Goal: Transaction & Acquisition: Book appointment/travel/reservation

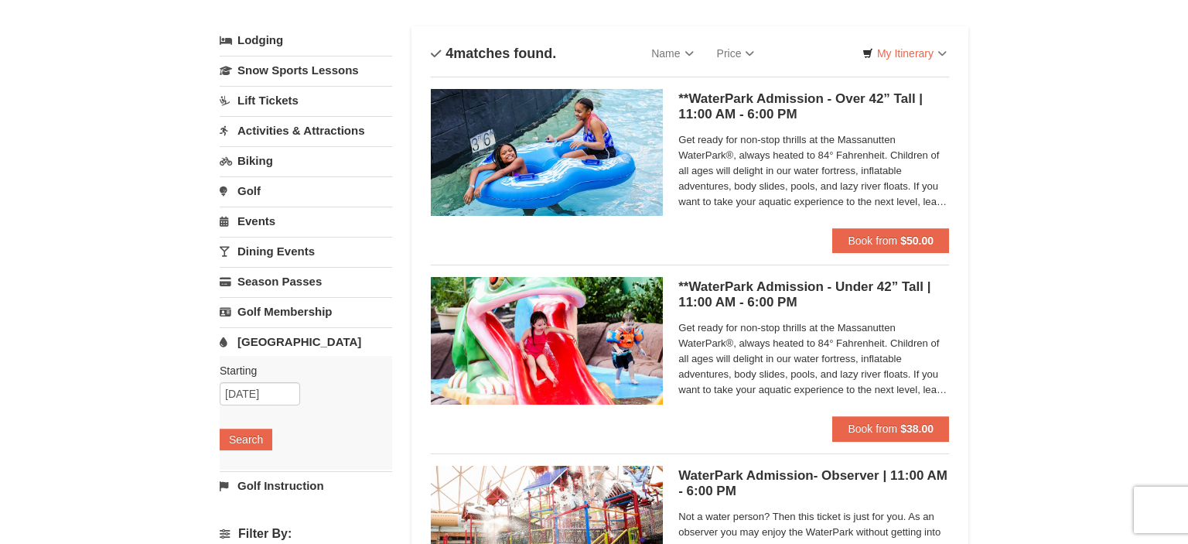
scroll to position [78, 0]
click at [907, 239] on strong "$50.00" at bounding box center [917, 240] width 33 height 12
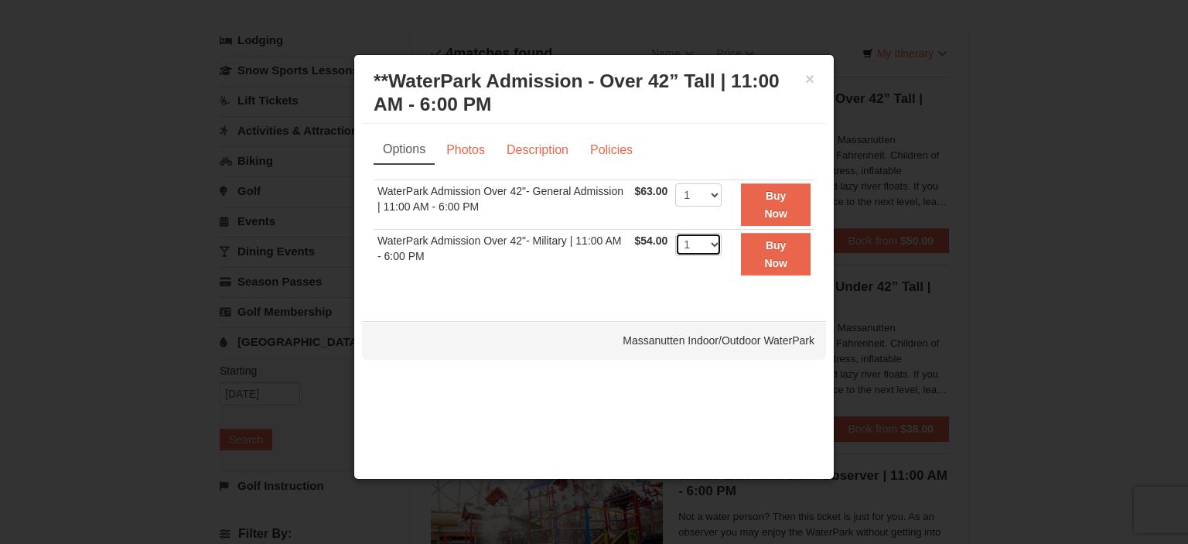
click at [675, 233] on select "1 2 3 4 5 6 7 8 9 10 11 12 13 14 15 16 17 18 19 20 21 22" at bounding box center [698, 244] width 46 height 23
select select "4"
click option "4" at bounding box center [0, 0] width 0 height 0
click at [753, 252] on button "Buy Now" at bounding box center [776, 254] width 70 height 43
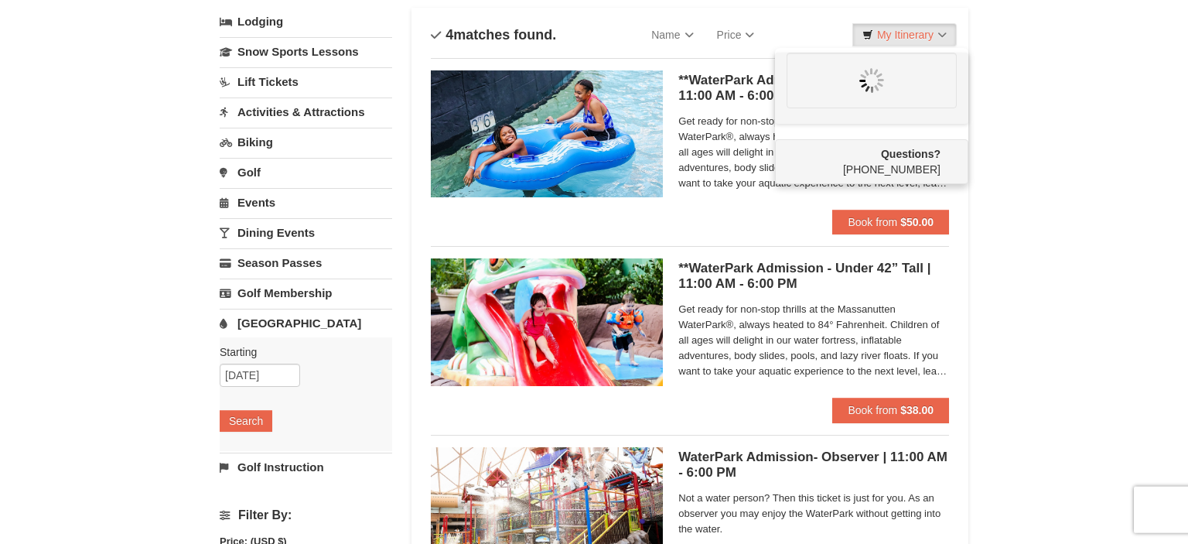
scroll to position [98, 0]
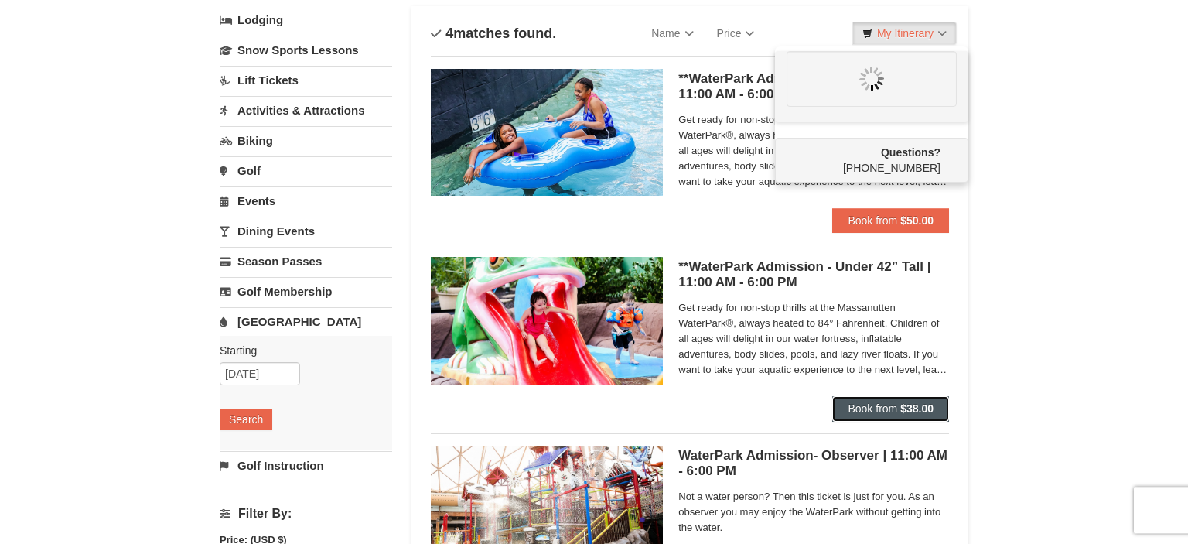
click at [911, 409] on strong "$38.00" at bounding box center [917, 408] width 33 height 12
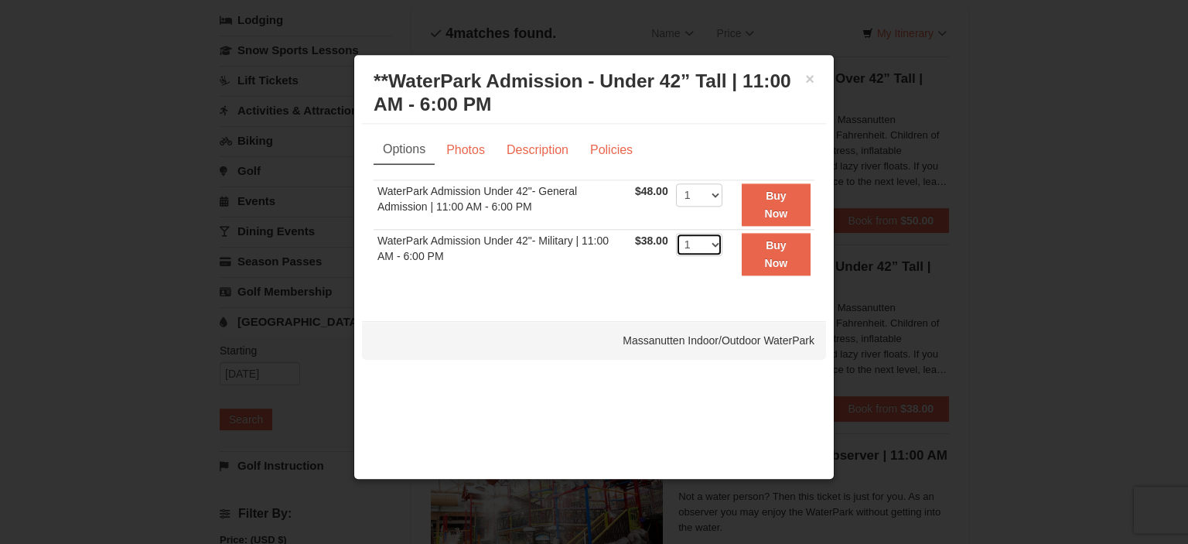
click at [676, 233] on select "1 2 3 4 5 6 7 8 9 10 11 12 13 14 15 16 17 18 19 20 21 22" at bounding box center [699, 244] width 46 height 23
select select "3"
click option "3" at bounding box center [0, 0] width 0 height 0
click at [800, 251] on button "Buy Now" at bounding box center [776, 254] width 69 height 43
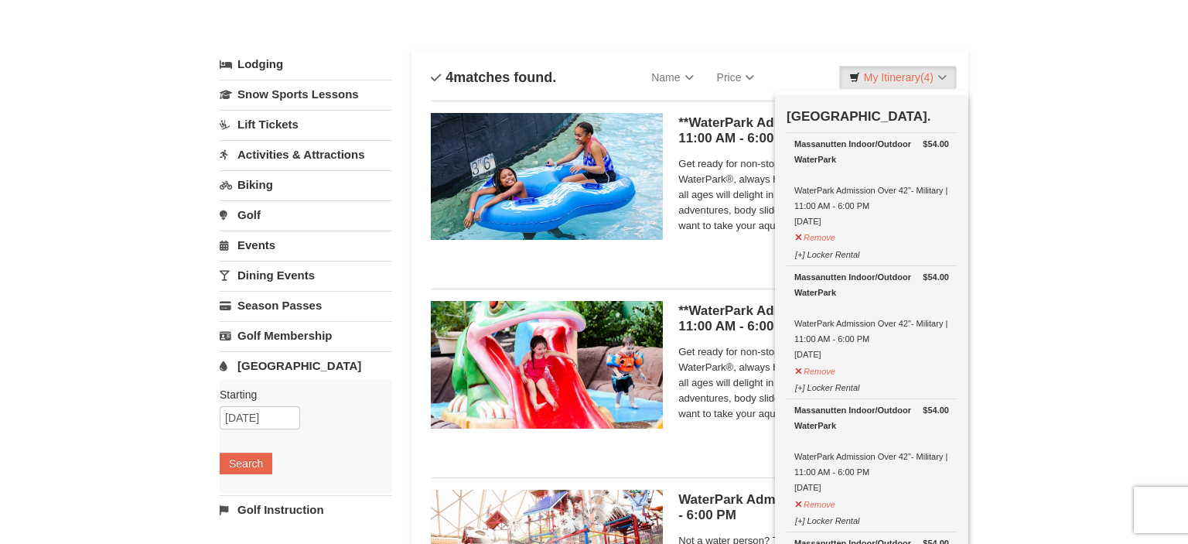
scroll to position [51, 0]
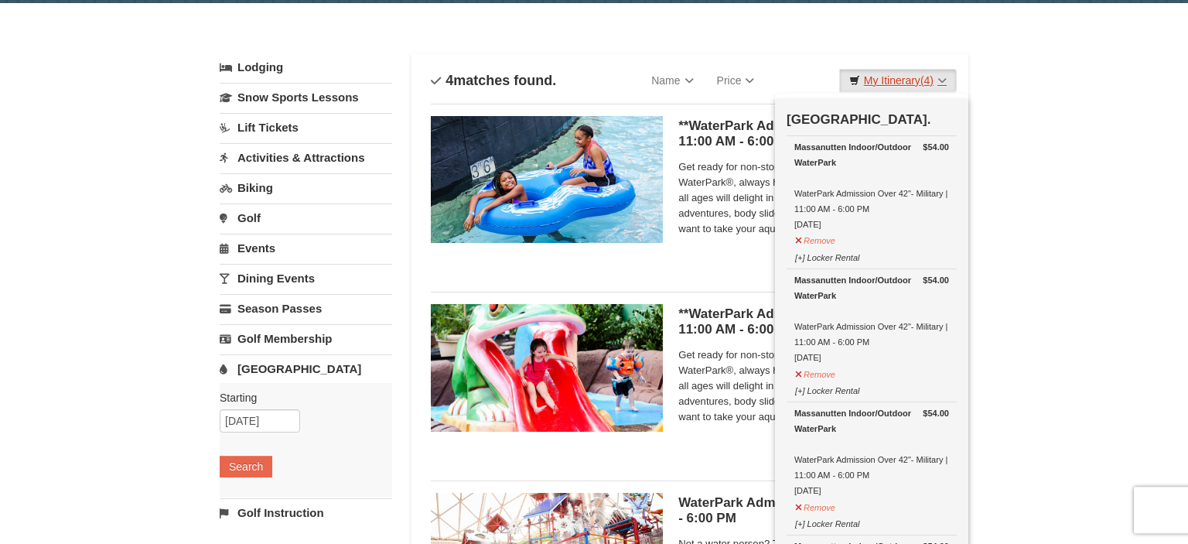
click at [925, 85] on span "(4)" at bounding box center [927, 80] width 13 height 12
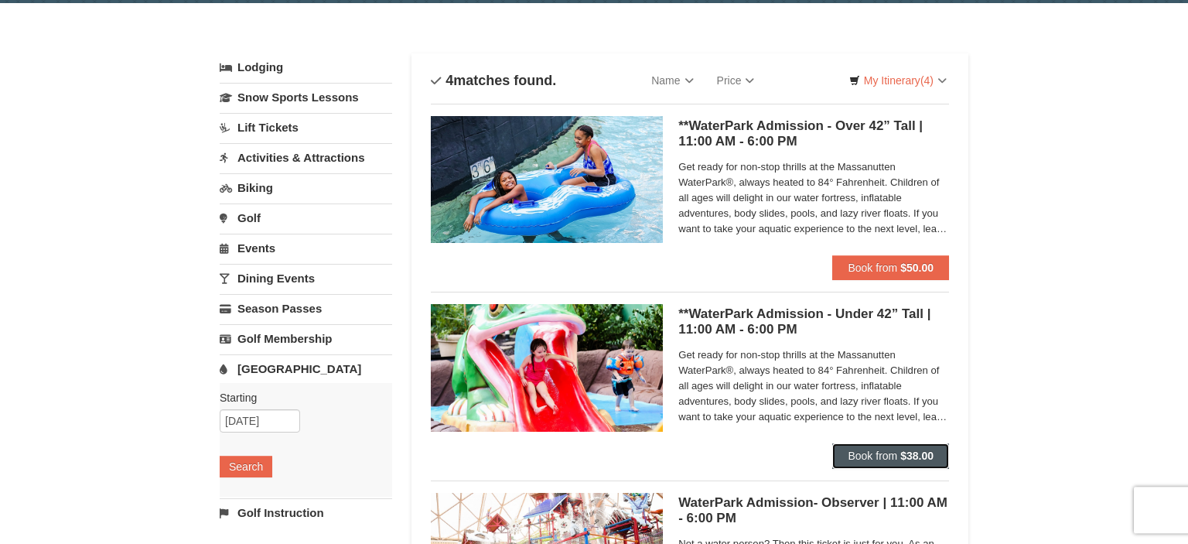
click at [893, 448] on button "Book from $38.00" at bounding box center [891, 455] width 117 height 25
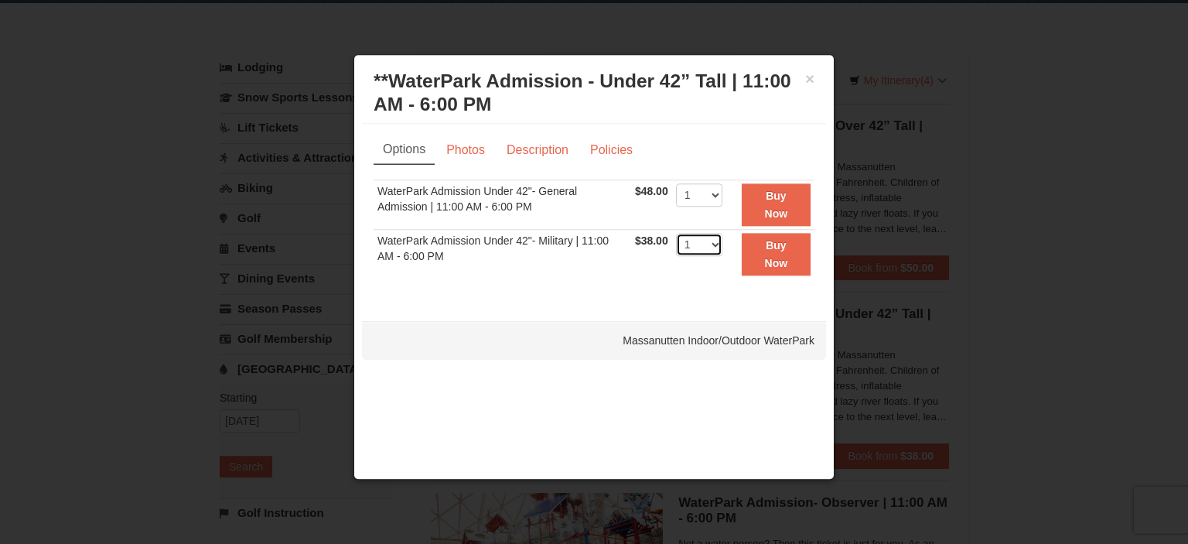
click at [676, 233] on select "1 2 3 4 5 6 7 8 9 10 11 12 13 14 15 16 17 18 19 20 21 22" at bounding box center [699, 244] width 46 height 23
select select "3"
click option "3" at bounding box center [0, 0] width 0 height 0
click at [777, 251] on button "Buy Now" at bounding box center [776, 254] width 69 height 43
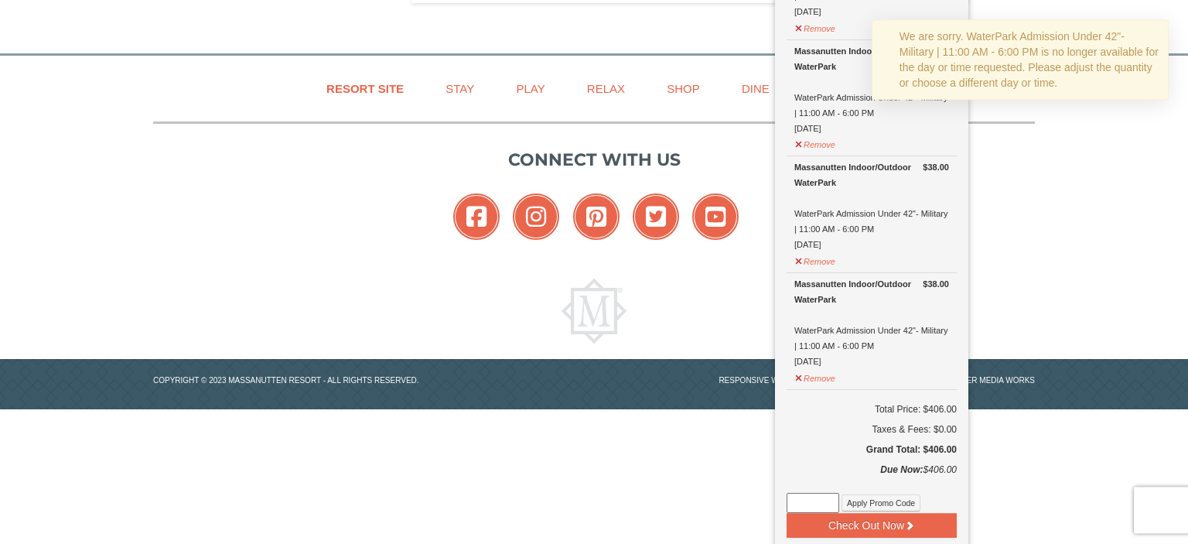
scroll to position [913, 0]
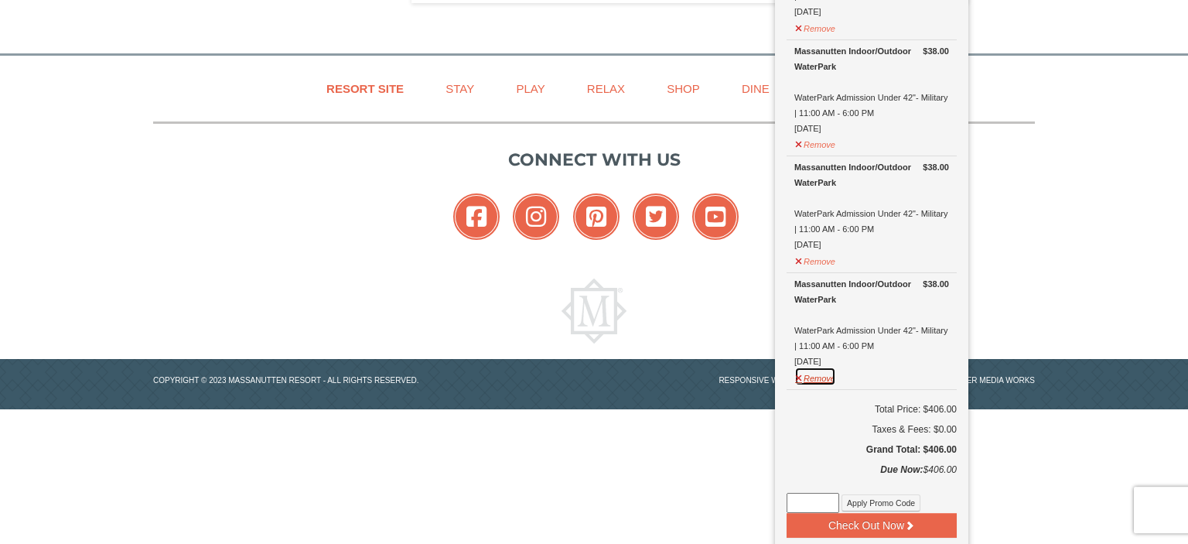
click at [812, 372] on button "Remove" at bounding box center [816, 376] width 42 height 19
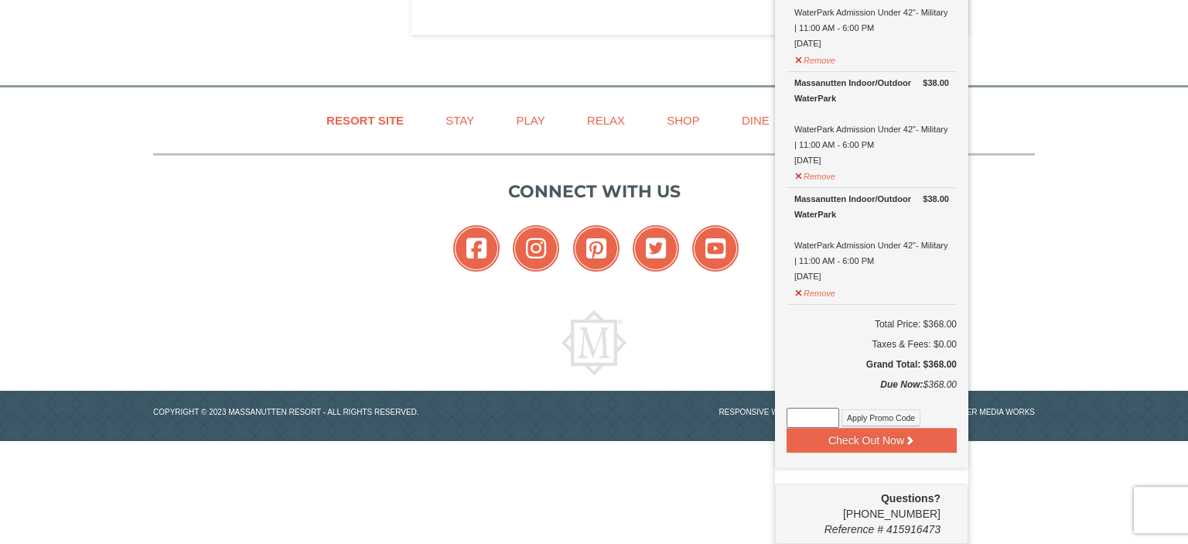
scroll to position [874, 0]
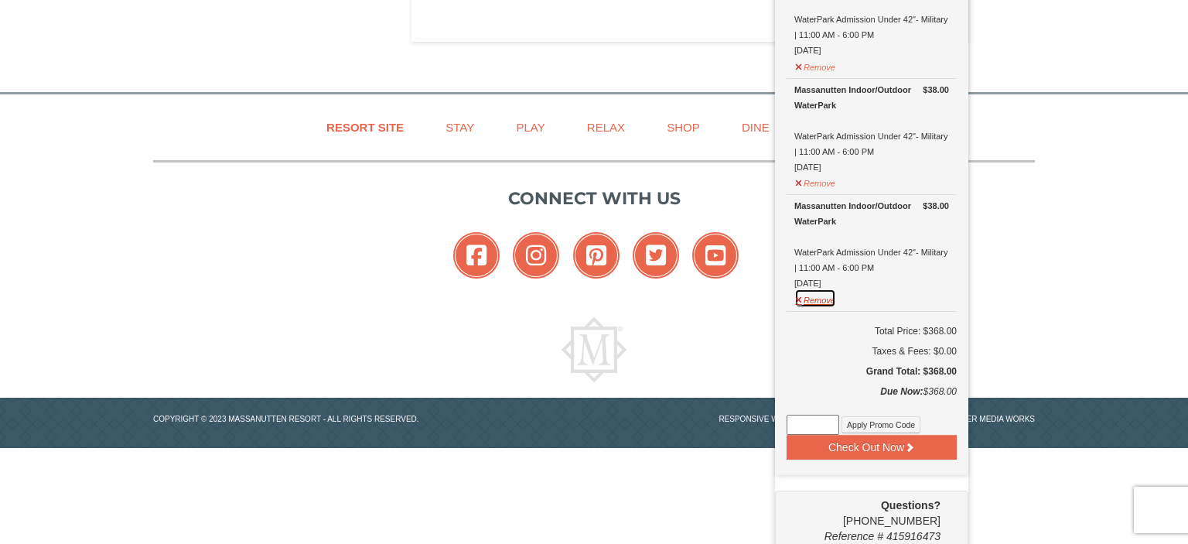
click at [819, 301] on button "Remove" at bounding box center [816, 298] width 42 height 19
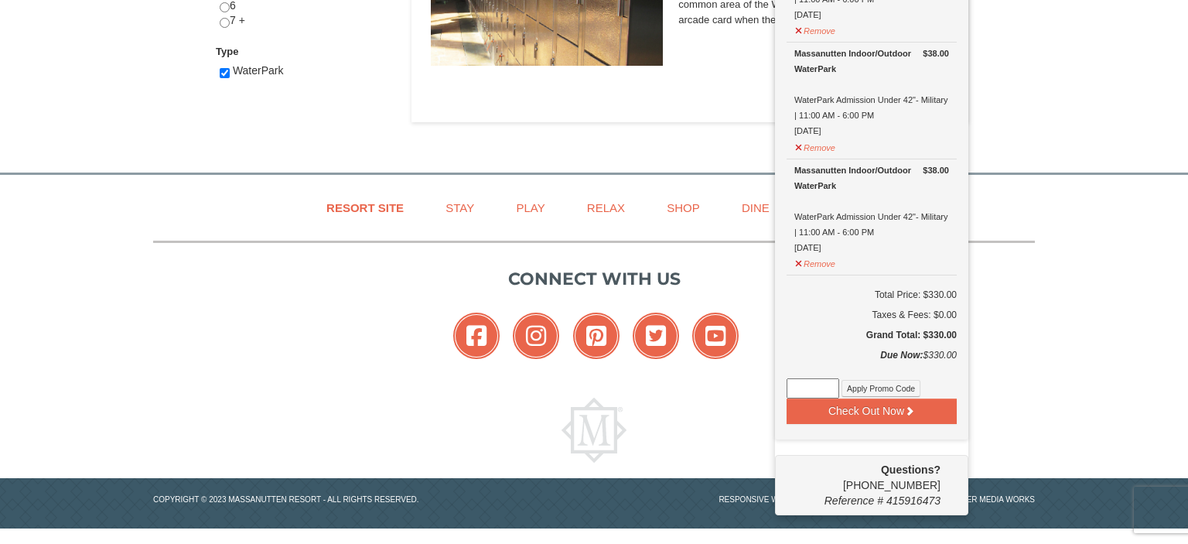
scroll to position [792, 0]
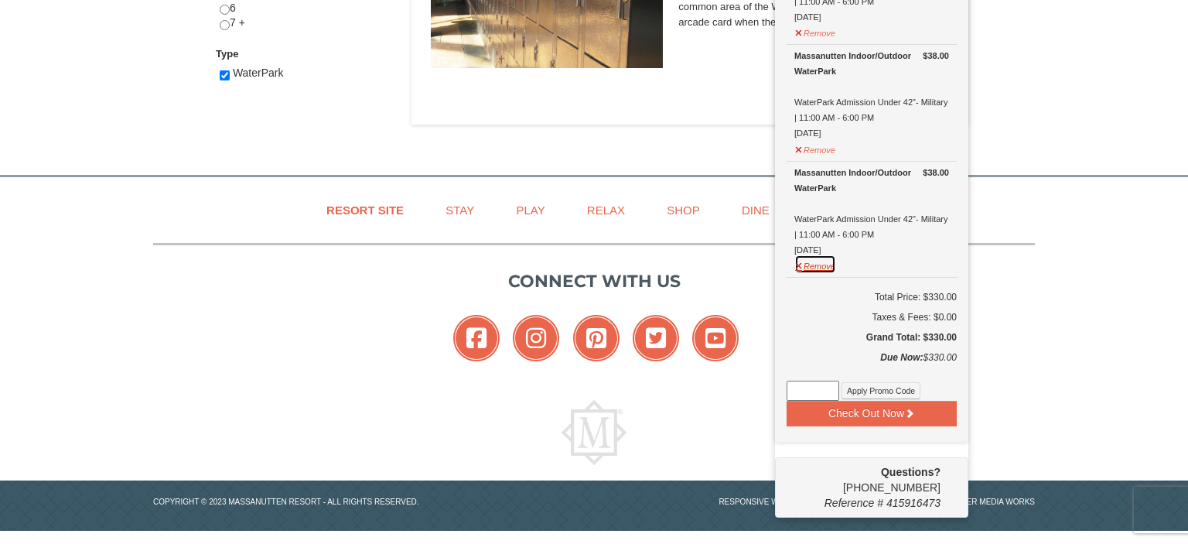
click at [818, 263] on button "Remove" at bounding box center [816, 264] width 42 height 19
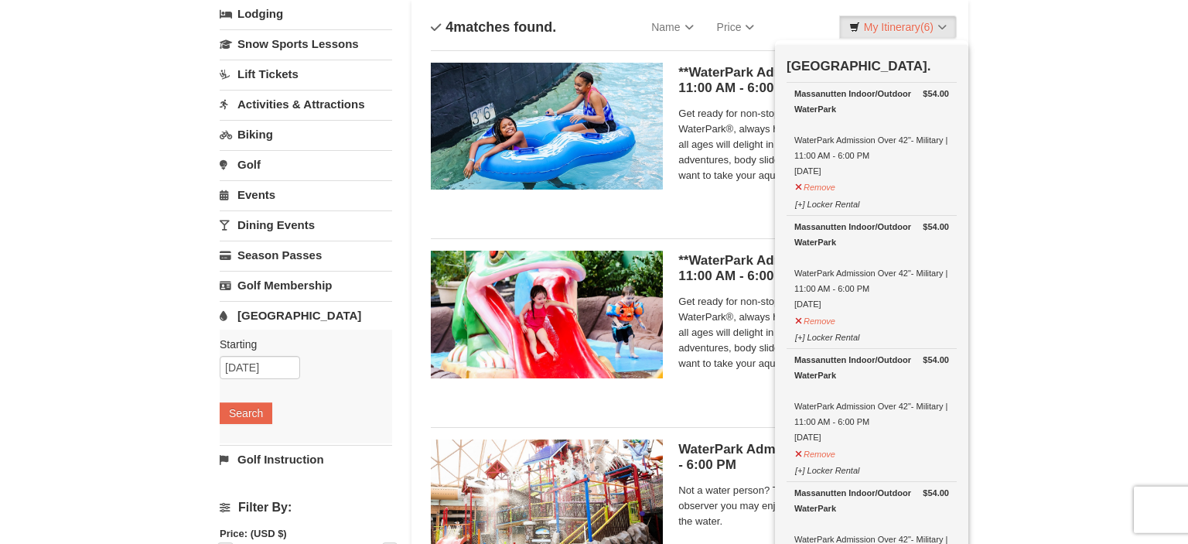
scroll to position [104, 0]
click at [893, 25] on link "My Itinerary (6)" at bounding box center [898, 27] width 118 height 23
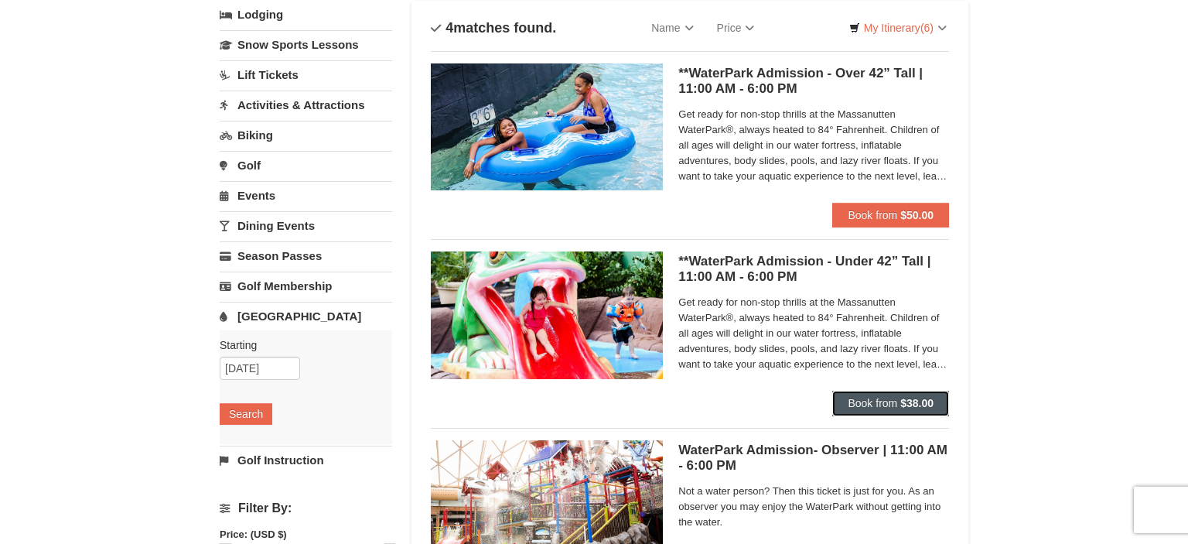
click at [902, 409] on strong "$38.00" at bounding box center [917, 403] width 33 height 12
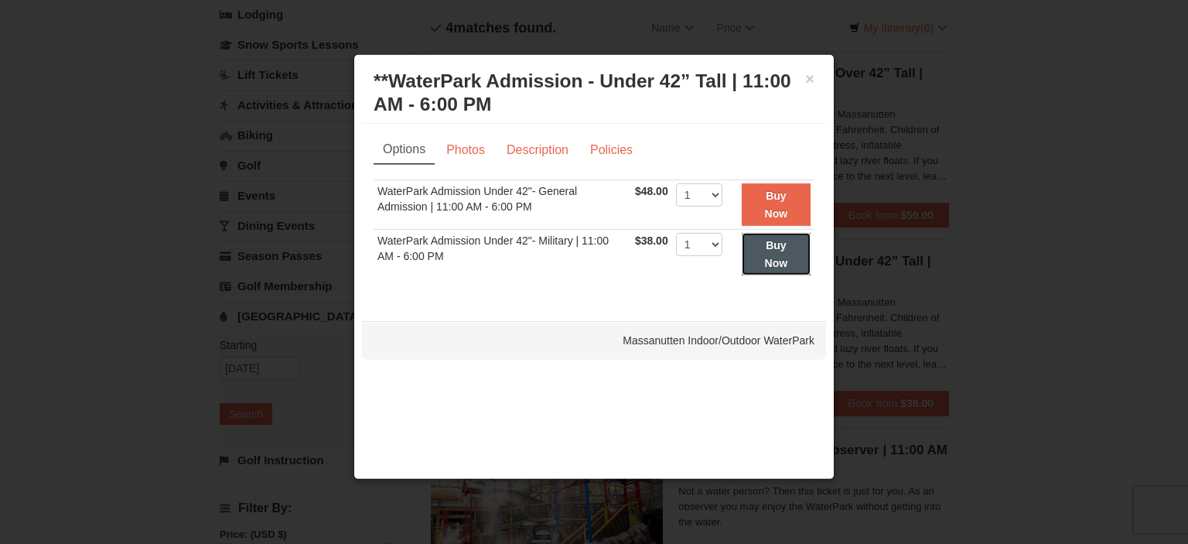
click at [774, 253] on button "Buy Now" at bounding box center [776, 254] width 69 height 43
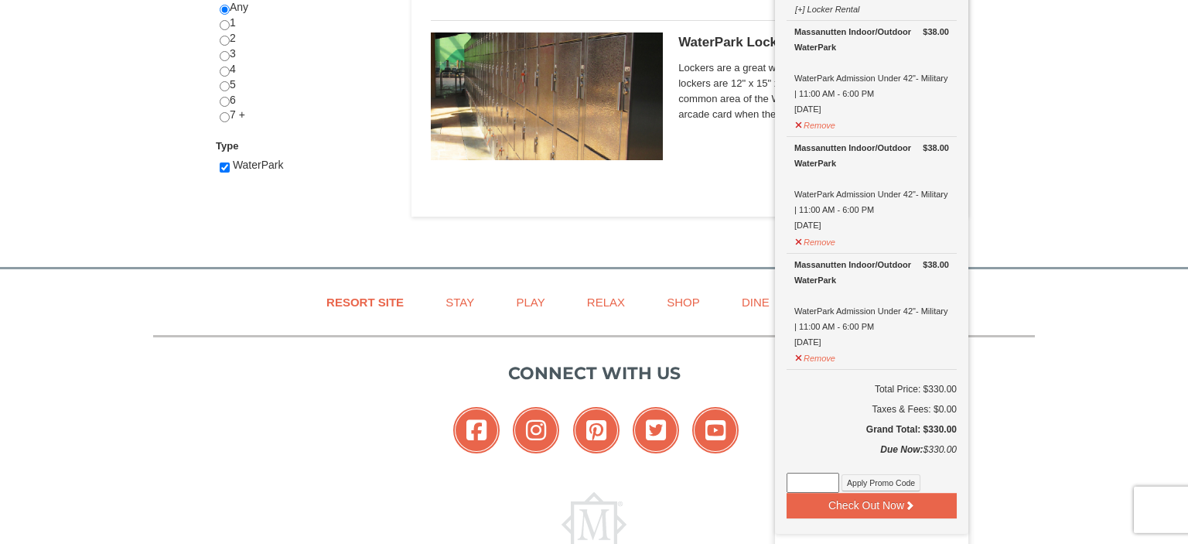
scroll to position [758, 0]
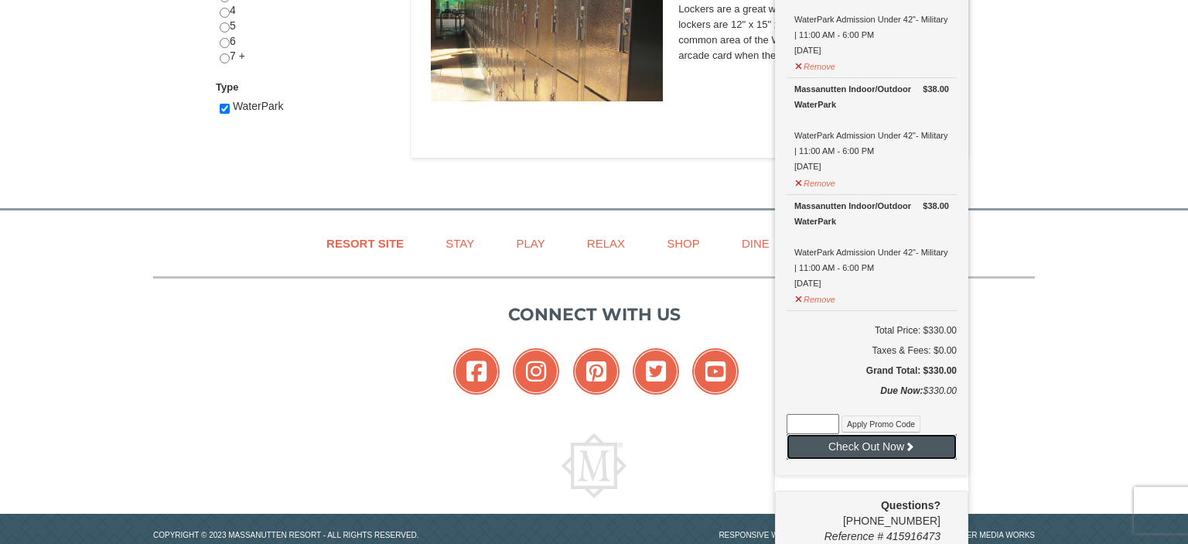
click at [866, 440] on button "Check Out Now" at bounding box center [872, 446] width 170 height 25
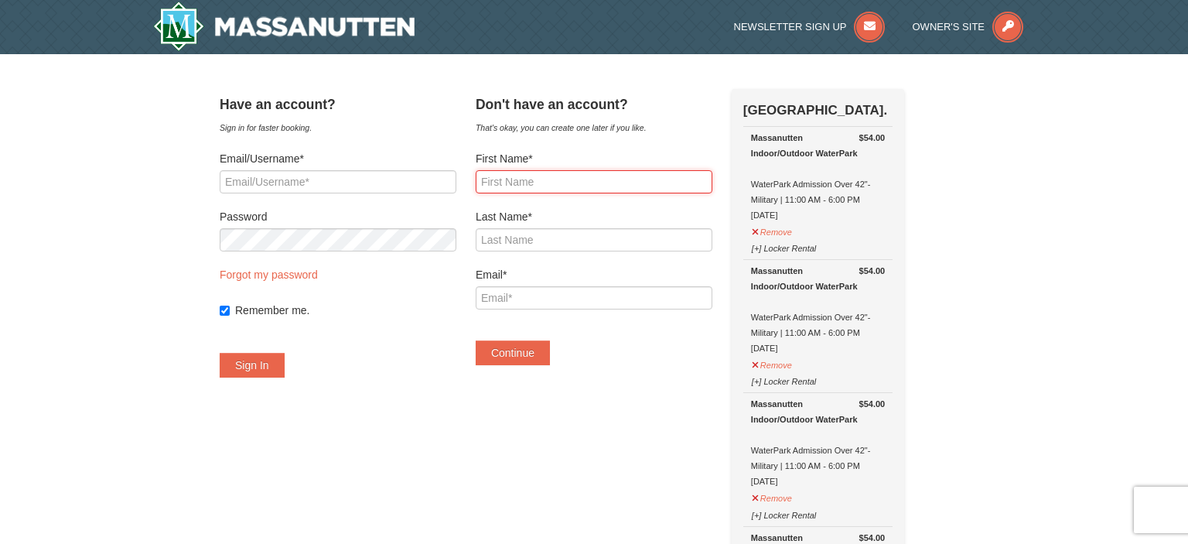
click at [585, 180] on input "First Name*" at bounding box center [594, 181] width 237 height 23
type input "Lisa"
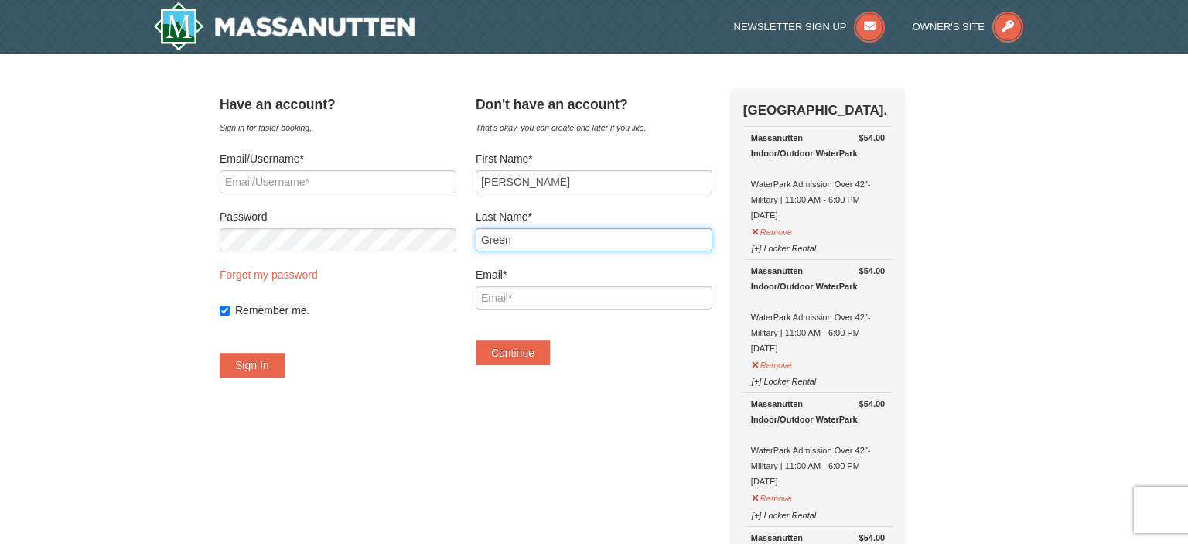
type input "Green"
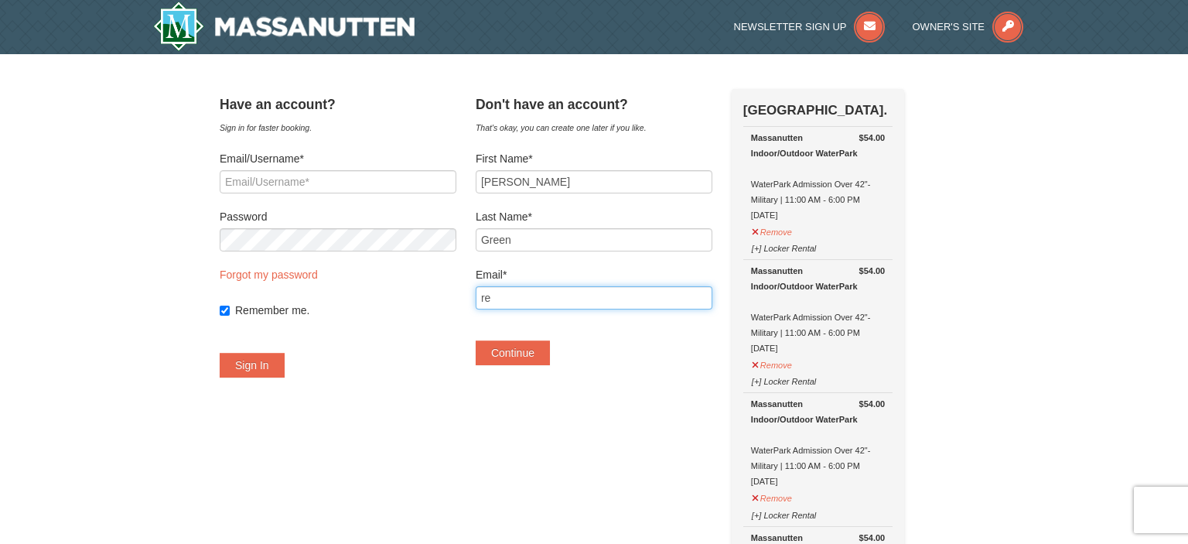
type input "r"
click at [533, 298] on input "rez20grdon@gmail.com" at bounding box center [594, 297] width 237 height 23
type input "rez20gordon@gmail.com"
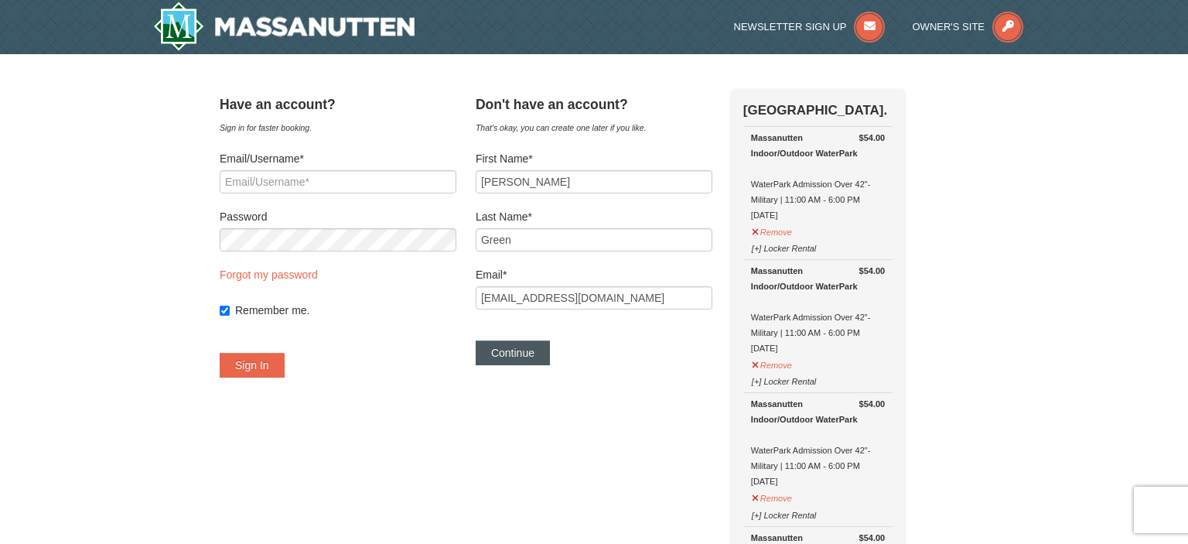
drag, startPoint x: 635, startPoint y: 376, endPoint x: 545, endPoint y: 358, distance: 91.5
click at [545, 358] on div "Don't have an account? That's okay, you can create one later if you like. First…" at bounding box center [594, 235] width 237 height 292
click at [545, 358] on button "Continue" at bounding box center [513, 352] width 74 height 25
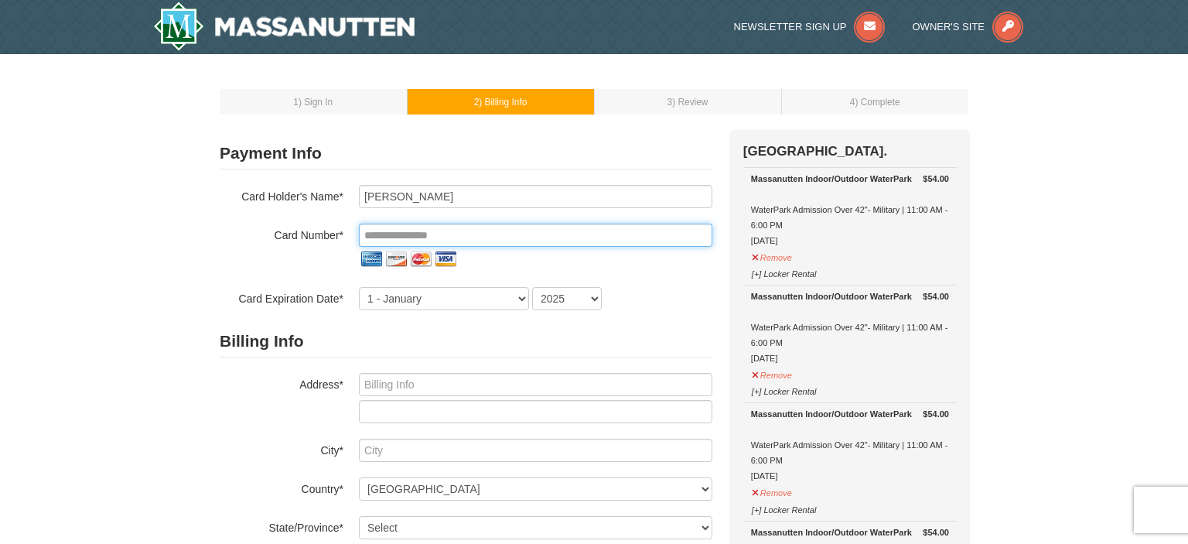
click at [540, 234] on input "tel" at bounding box center [536, 235] width 354 height 23
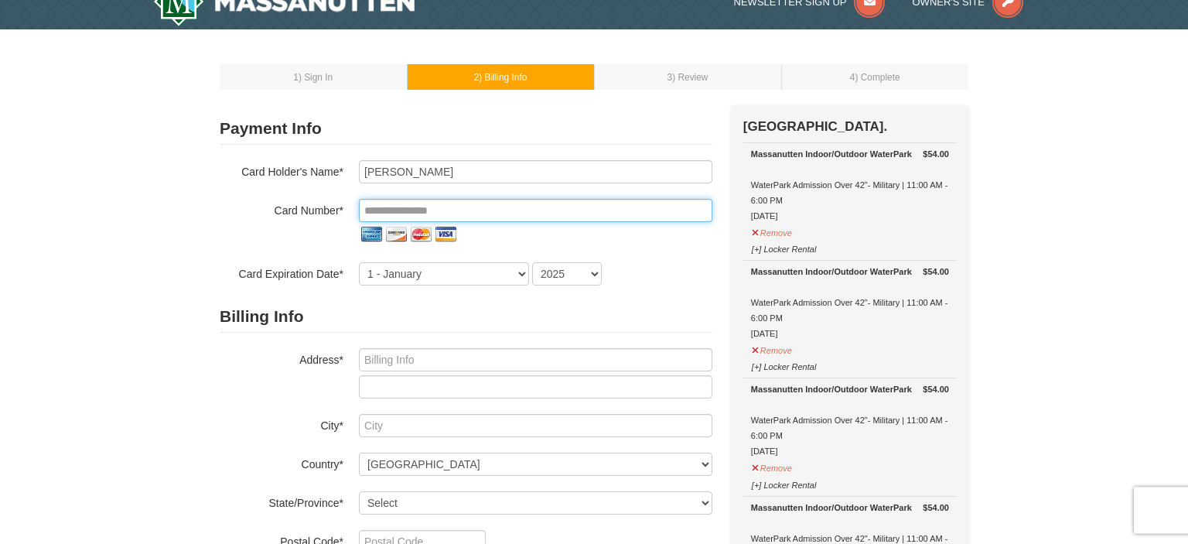
scroll to position [37, 0]
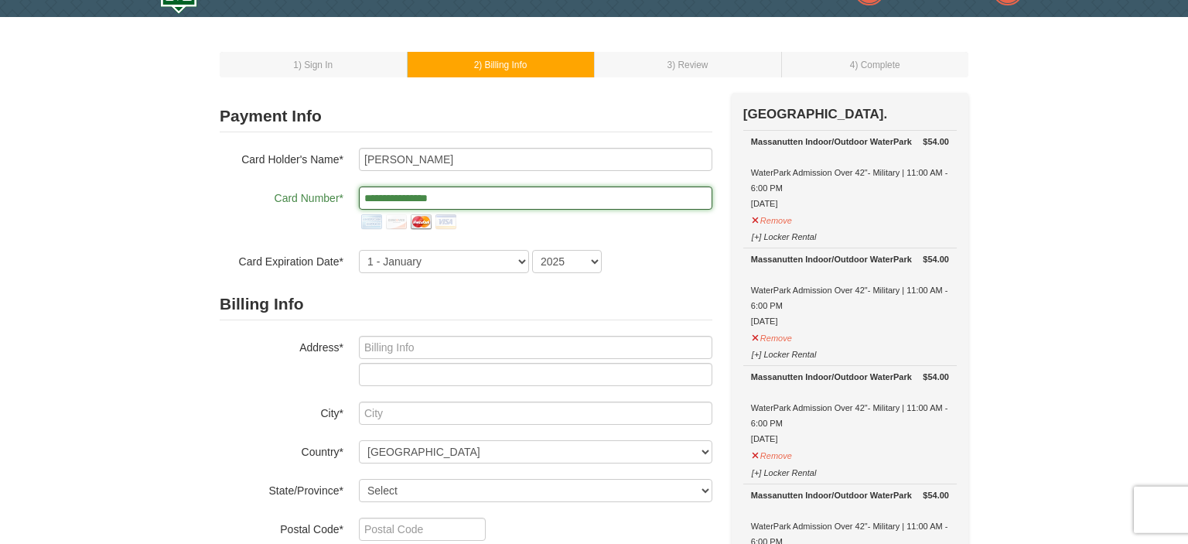
type input "**********"
click at [359, 250] on select "1 - January 2 - February 3 - March 4 - April 5 - May 6 - June 7 - July 8 - Augu…" at bounding box center [444, 261] width 170 height 23
select select "2"
click option "2 - February" at bounding box center [0, 0] width 0 height 0
click at [532, 250] on select "2025 2026 2027 2028 2029 2030 2031 2032 2033 2034" at bounding box center [567, 261] width 70 height 23
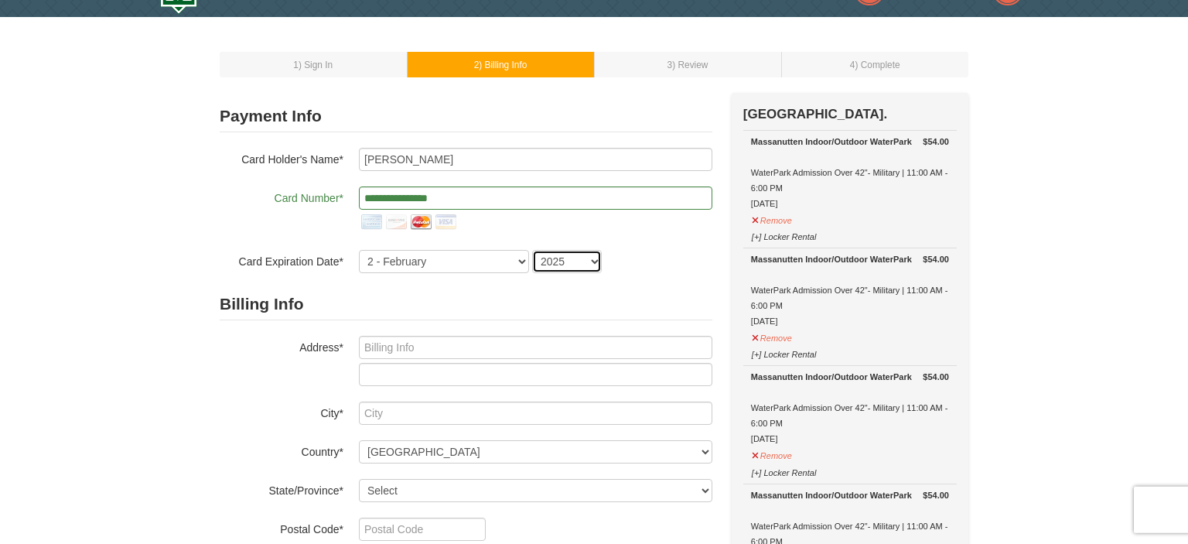
select select "2028"
click option "2028" at bounding box center [0, 0] width 0 height 0
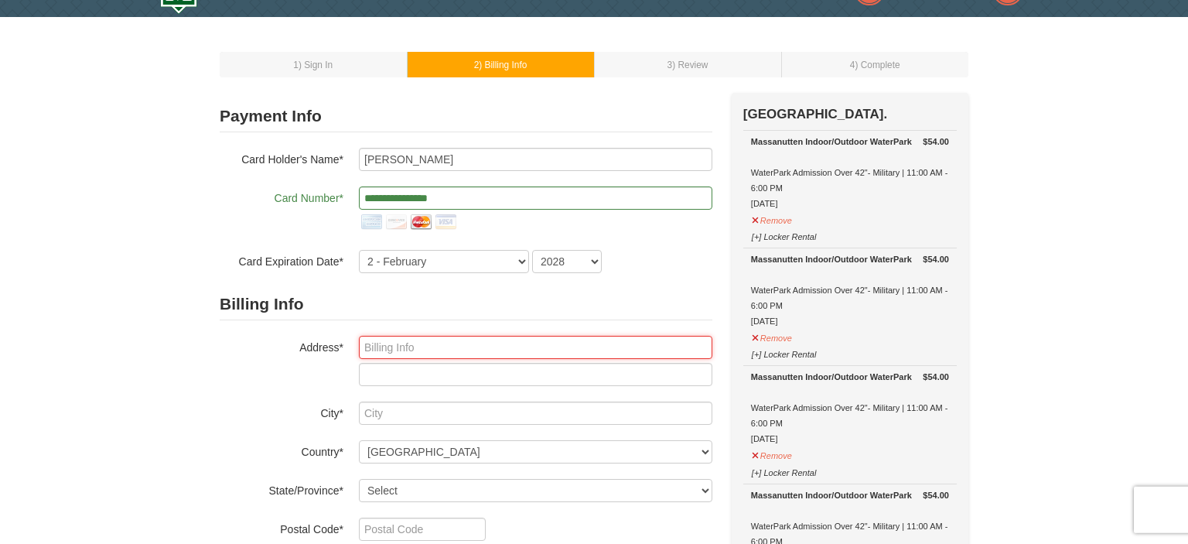
click at [408, 353] on input "text" at bounding box center [536, 347] width 354 height 23
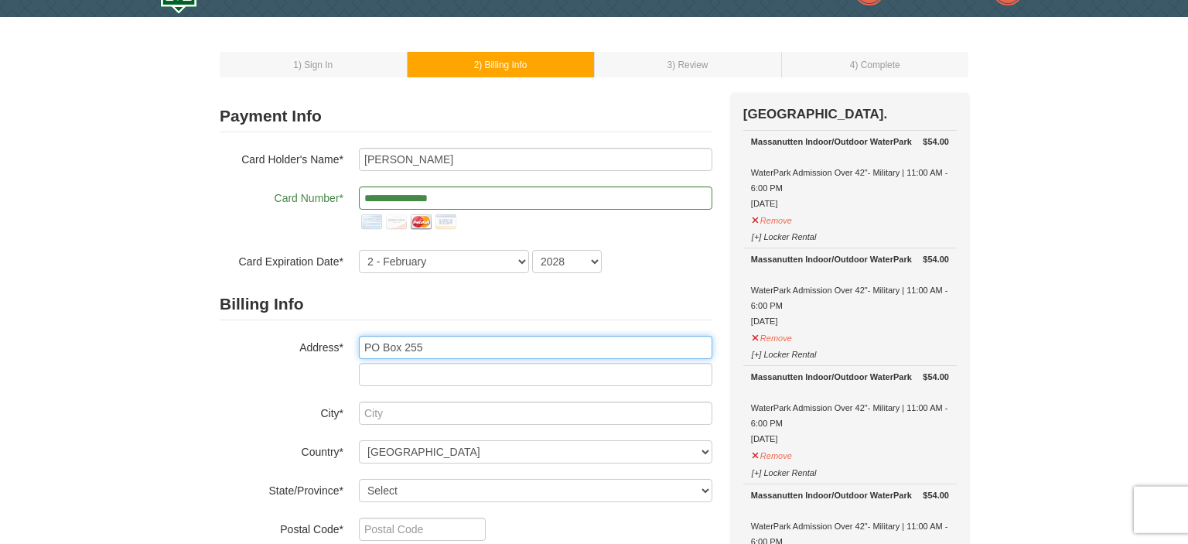
type input "PO Box 255"
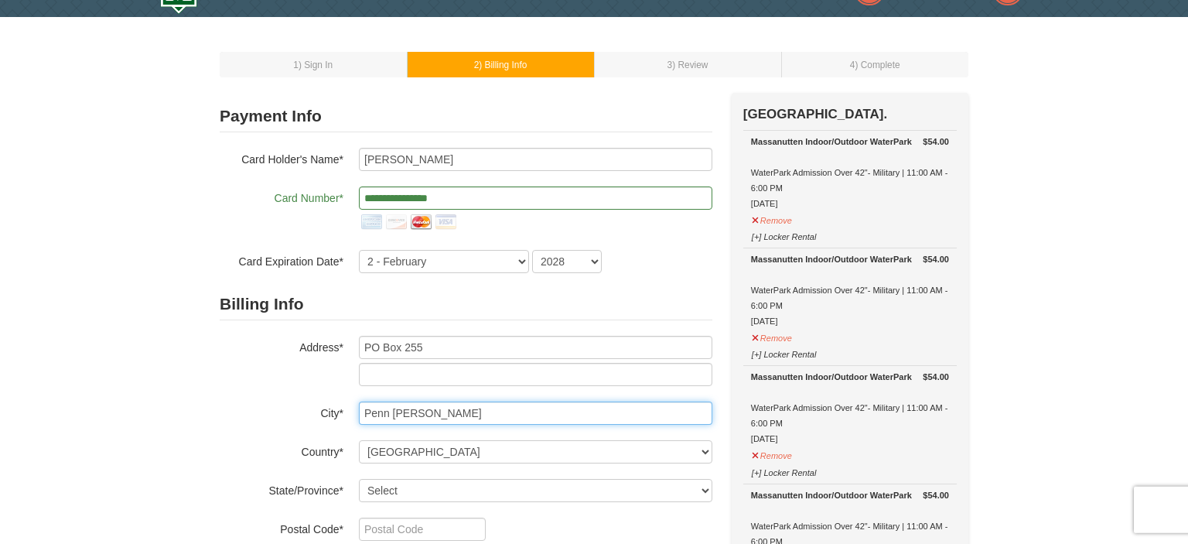
type input "Penn Laird"
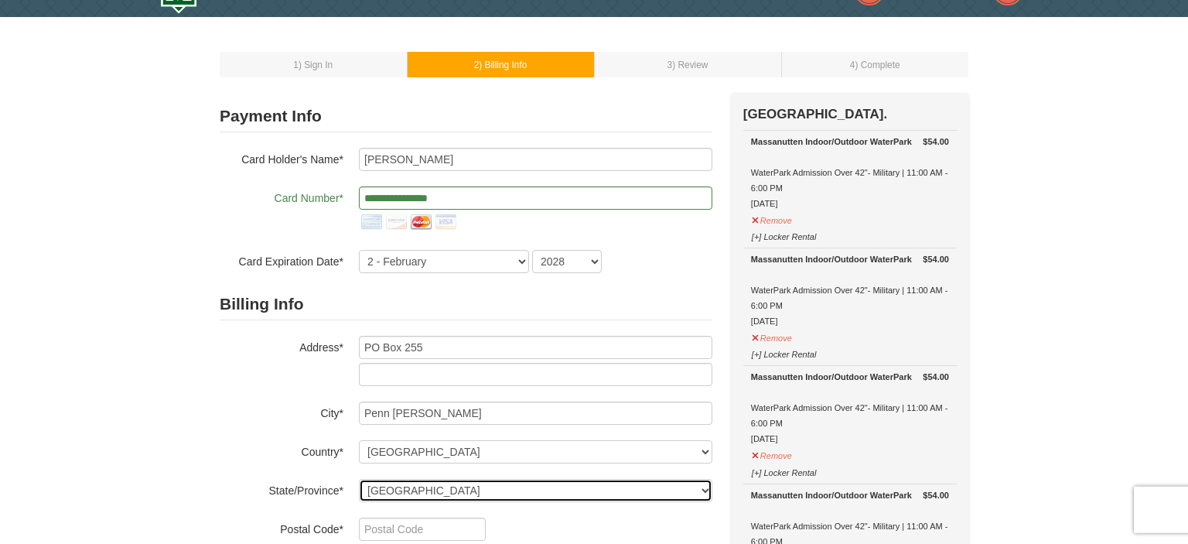
select select "VA"
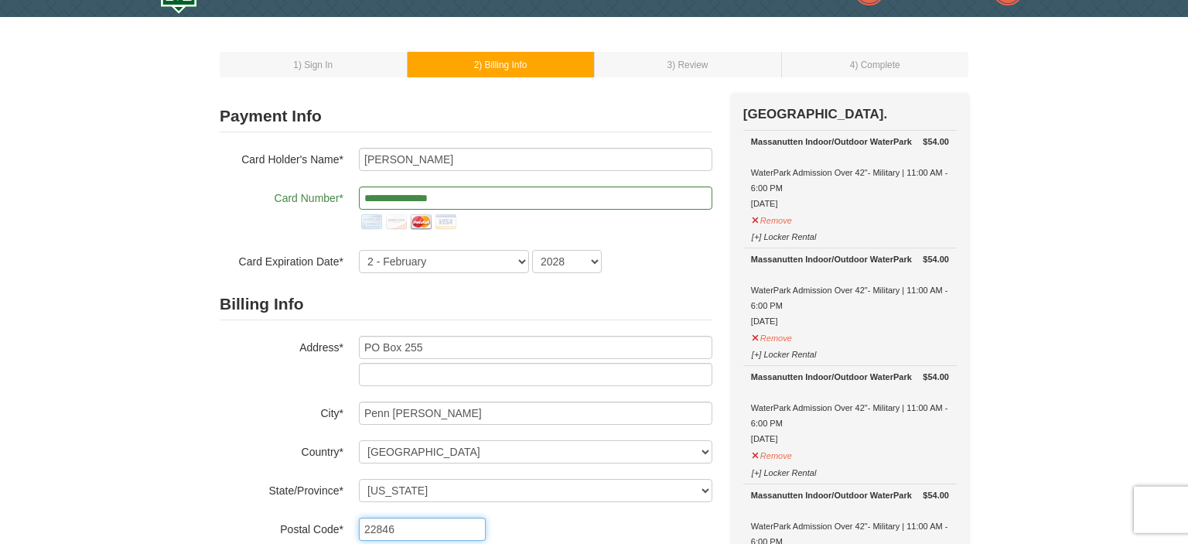
type input "22846"
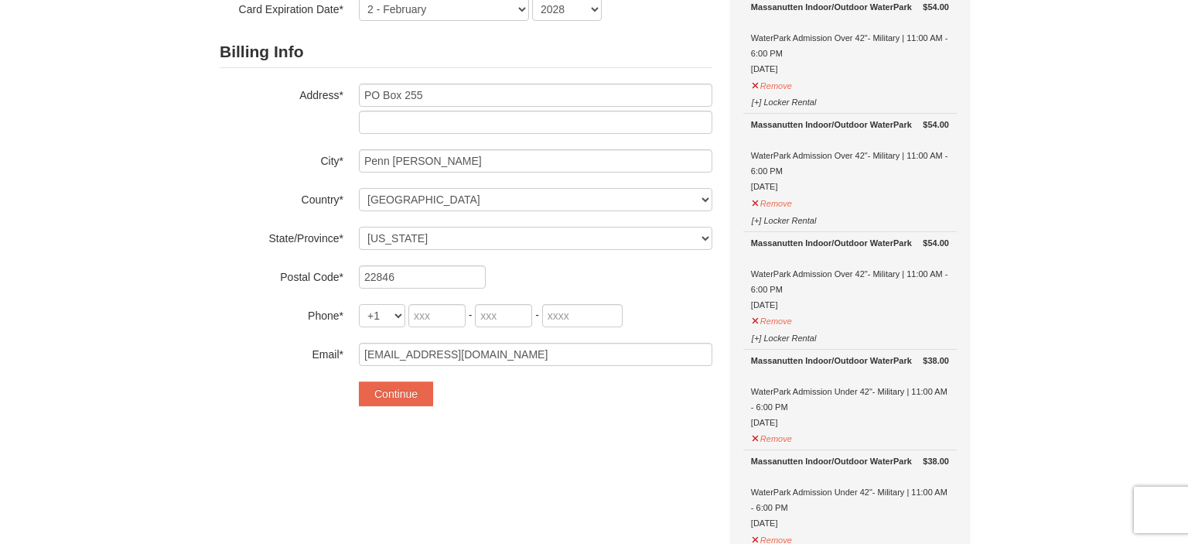
scroll to position [315, 0]
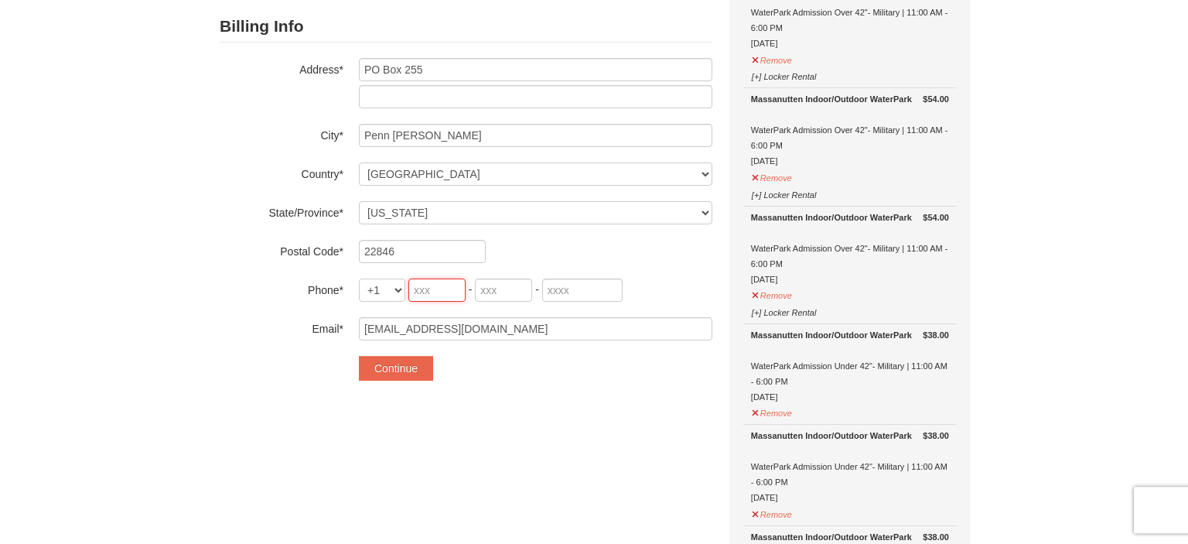
click at [451, 290] on input "tel" at bounding box center [437, 290] width 57 height 23
type input "540"
type input "282"
type input "1090"
click at [420, 363] on button "Continue" at bounding box center [396, 368] width 74 height 25
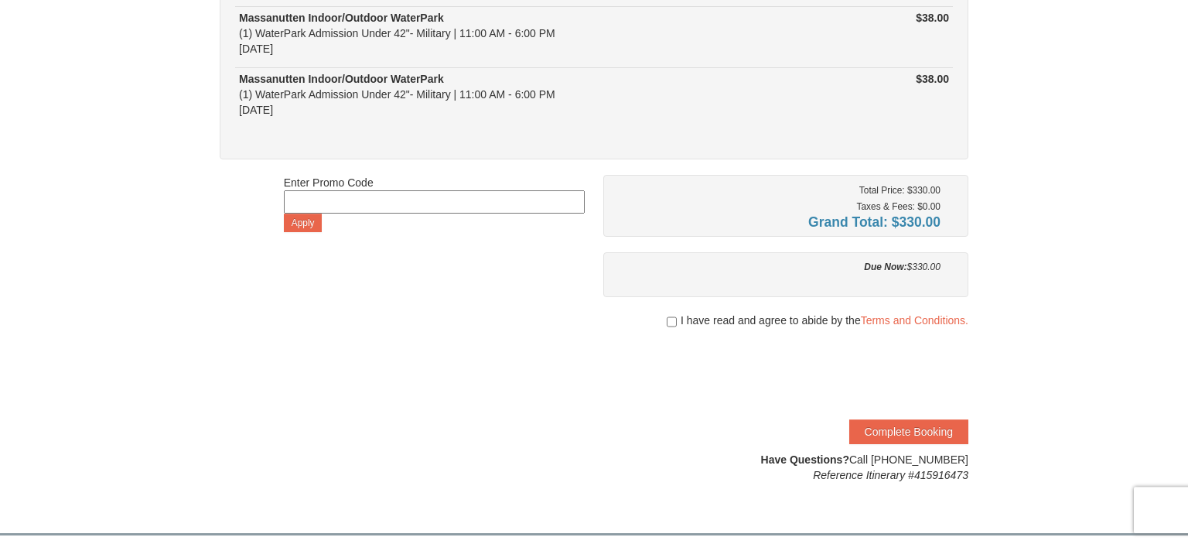
scroll to position [487, 0]
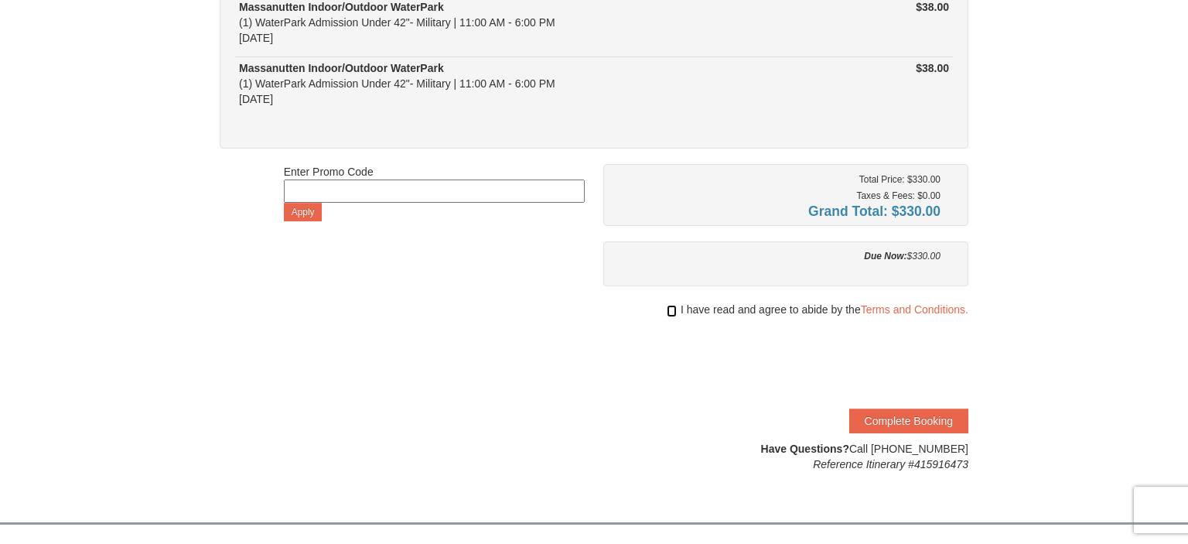
click at [672, 309] on input "checkbox" at bounding box center [672, 311] width 10 height 12
checkbox input "true"
click at [888, 409] on button "Complete Booking" at bounding box center [909, 421] width 119 height 25
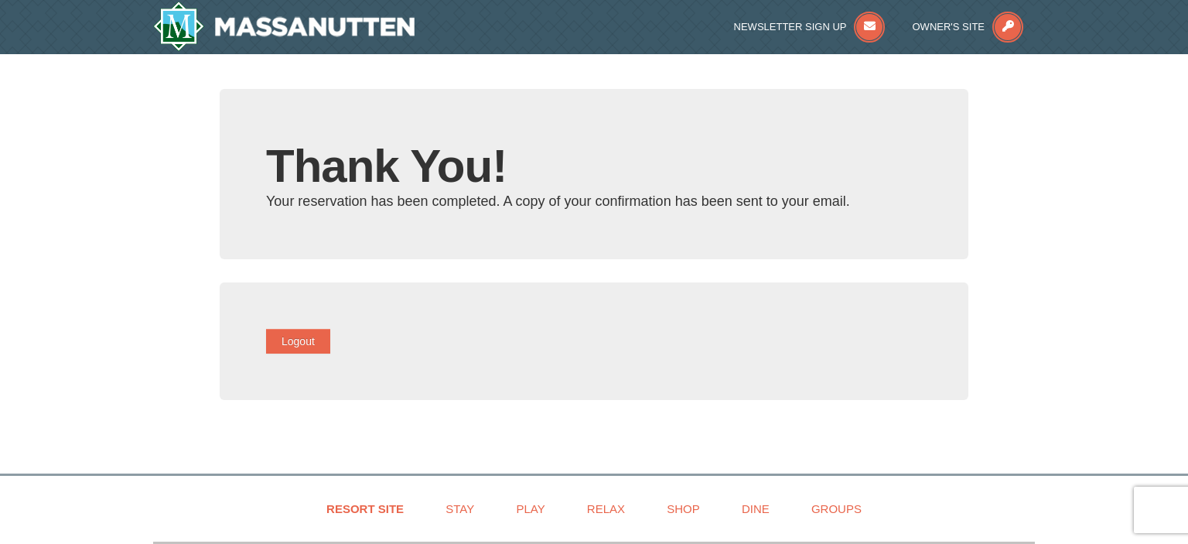
type input "[EMAIL_ADDRESS][DOMAIN_NAME]"
